Goal: Find specific page/section: Find specific page/section

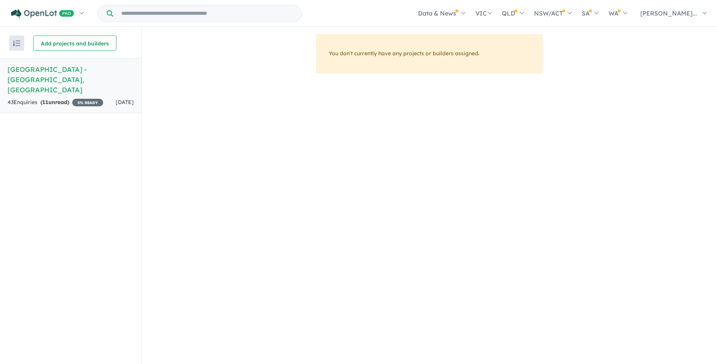
click at [81, 15] on h5 "Seaview Park Estate - Karakin , WA" at bounding box center [71, 79] width 126 height 31
click at [45, 15] on h5 "Seaview Park Estate - Karakin , WA" at bounding box center [71, 79] width 126 height 31
click at [72, 15] on span "5 % READY" at bounding box center [87, 103] width 31 height 8
click at [81, 15] on h5 "Seaview Park Estate - Karakin , WA" at bounding box center [71, 79] width 126 height 31
click at [62, 15] on strong "( 11 unread)" at bounding box center [54, 102] width 29 height 7
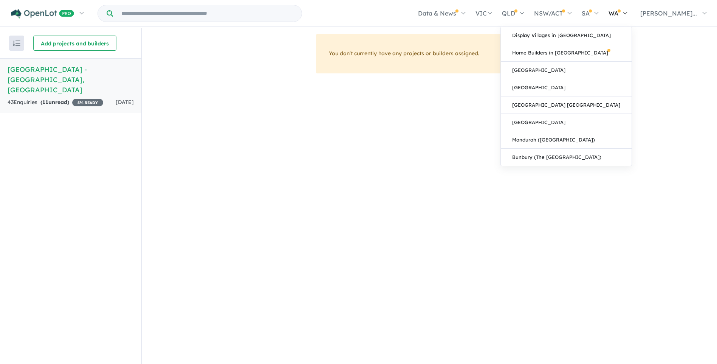
click at [81, 14] on link "WA" at bounding box center [618, 13] width 29 height 26
click at [81, 12] on span at bounding box center [619, 10] width 3 height 3
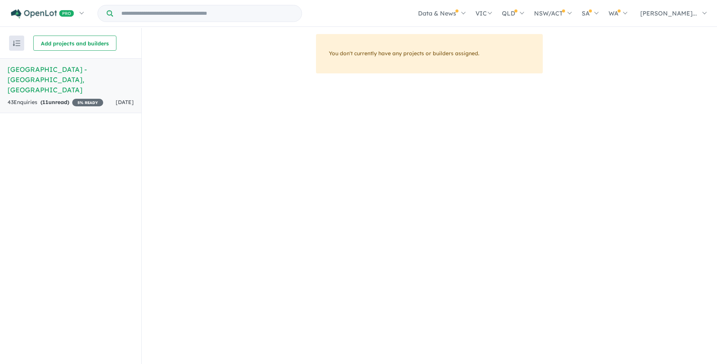
click at [15, 15] on img "button" at bounding box center [17, 43] width 8 height 6
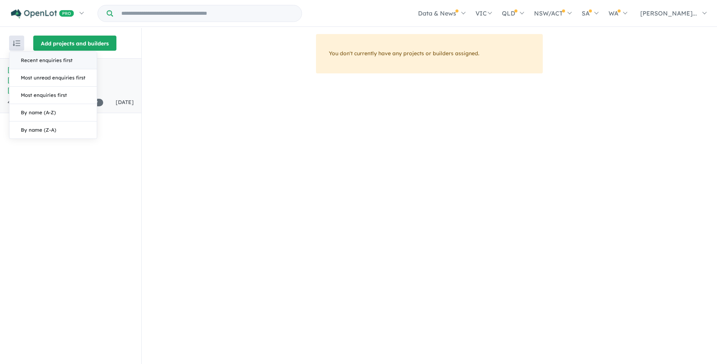
click at [81, 15] on button "Add projects and builders" at bounding box center [74, 43] width 83 height 15
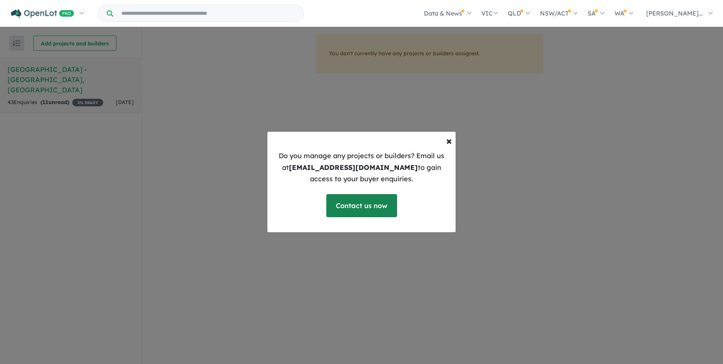
click at [81, 15] on link "Contact us now" at bounding box center [361, 205] width 71 height 23
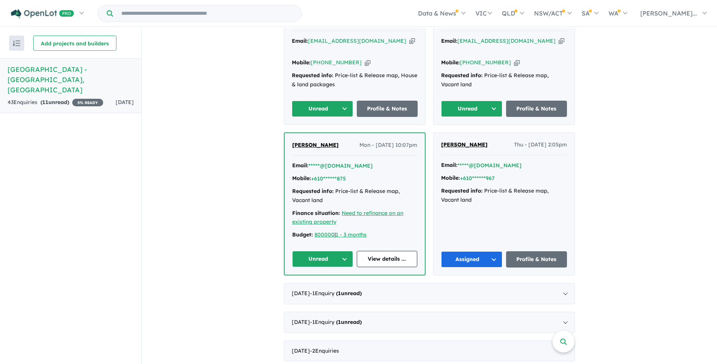
scroll to position [227, 0]
